Goal: Find specific page/section: Find specific page/section

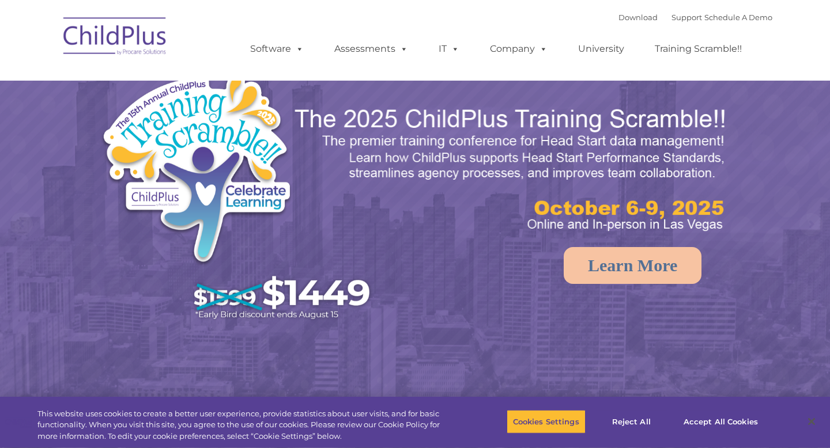
select select "MEDIUM"
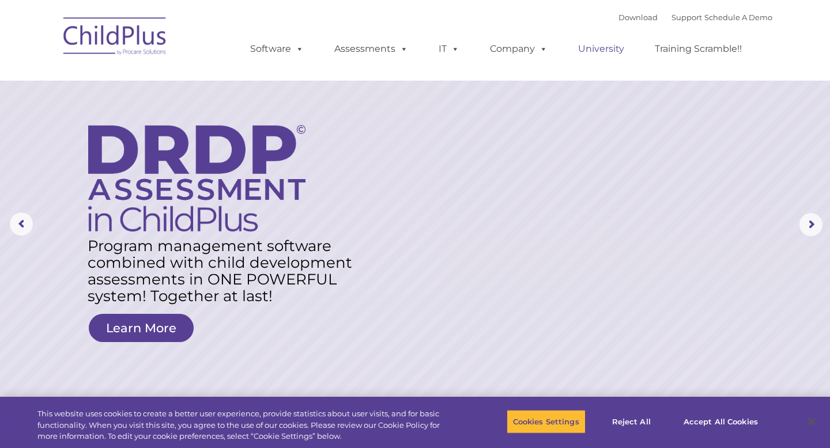
click at [606, 47] on link "University" at bounding box center [600, 48] width 69 height 23
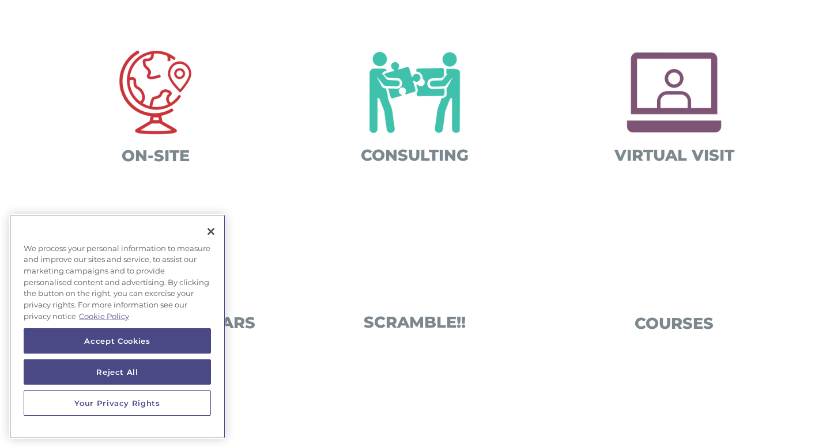
scroll to position [445, 0]
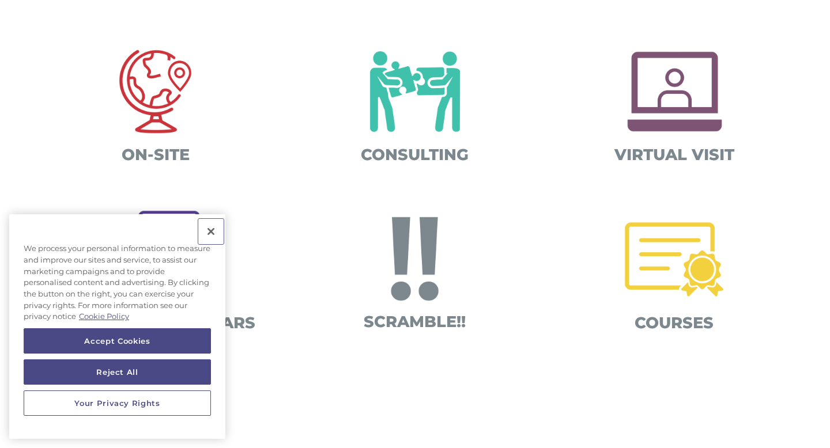
click at [209, 225] on button "Close" at bounding box center [210, 231] width 25 height 25
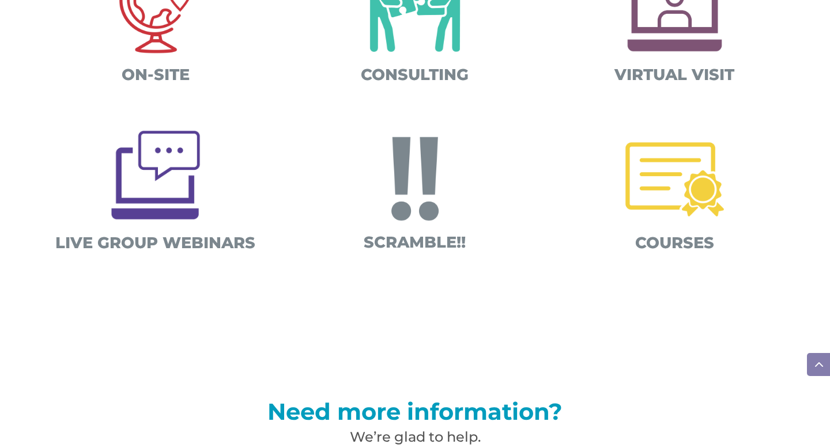
scroll to position [814, 0]
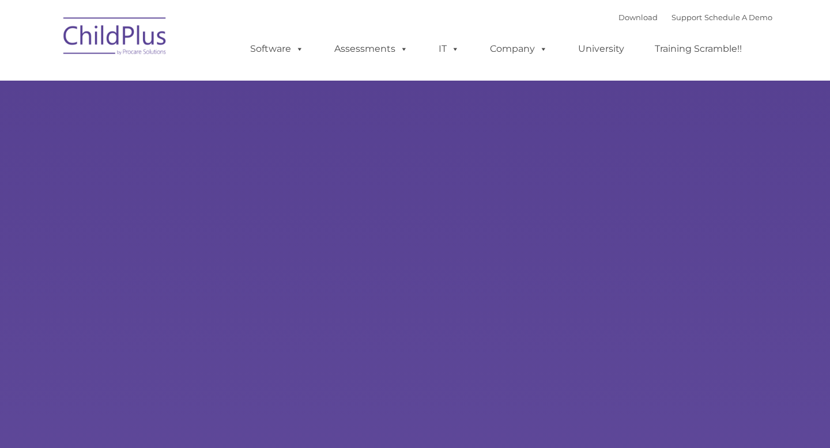
type input ""
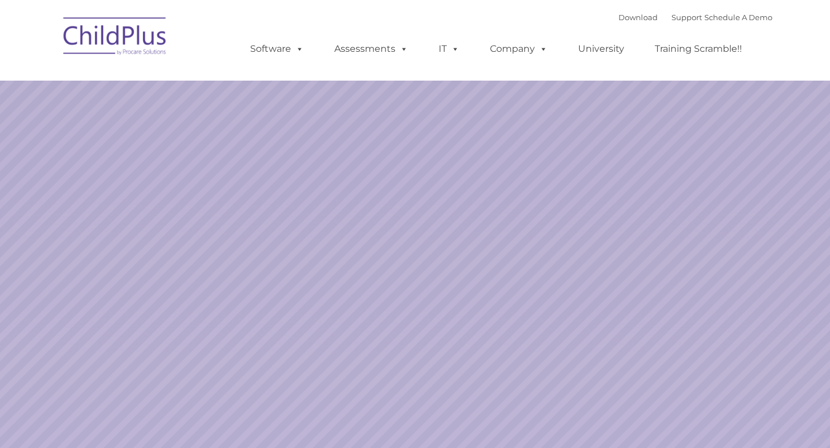
select select "MEDIUM"
